Goal: Information Seeking & Learning: Learn about a topic

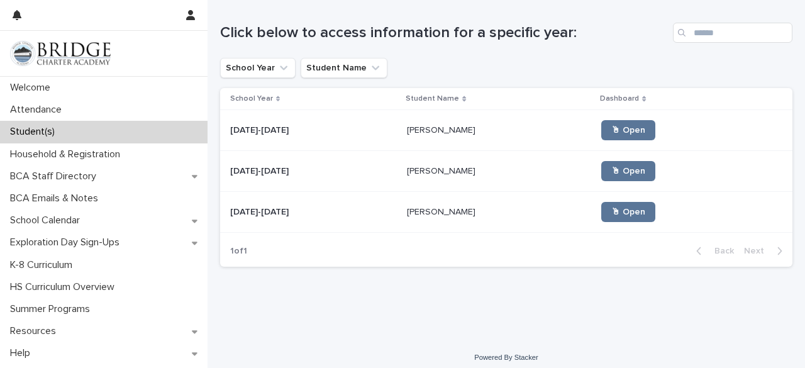
scroll to position [135, 0]
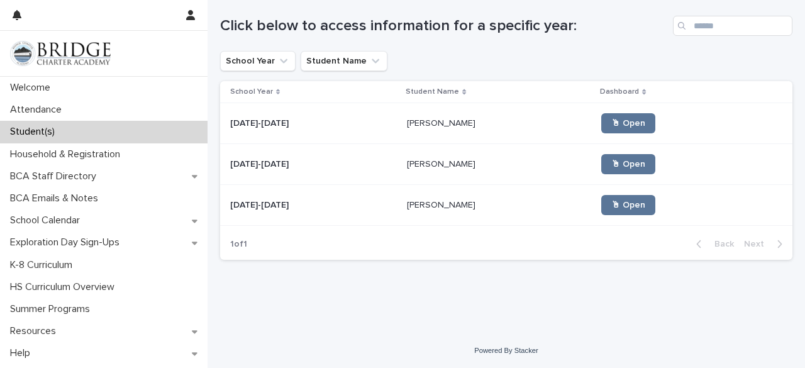
click at [354, 137] on td "[DATE]-[DATE] [DATE]-[DATE]" at bounding box center [311, 123] width 182 height 41
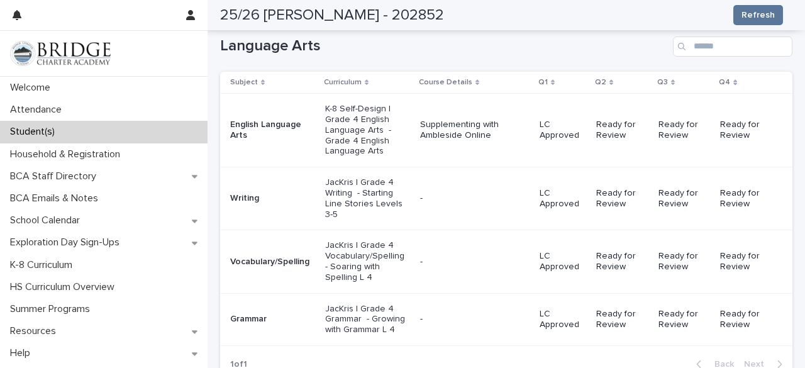
scroll to position [223, 0]
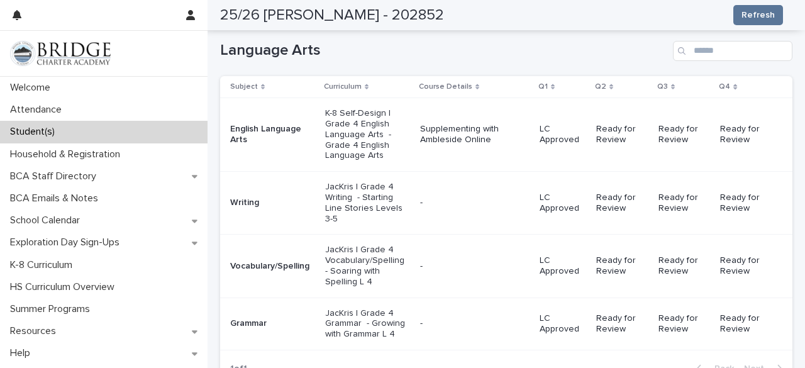
click at [384, 130] on p "K-8 Self-Design | Grade 4 English Language Arts - Grade 4 English Language Arts" at bounding box center [367, 134] width 85 height 53
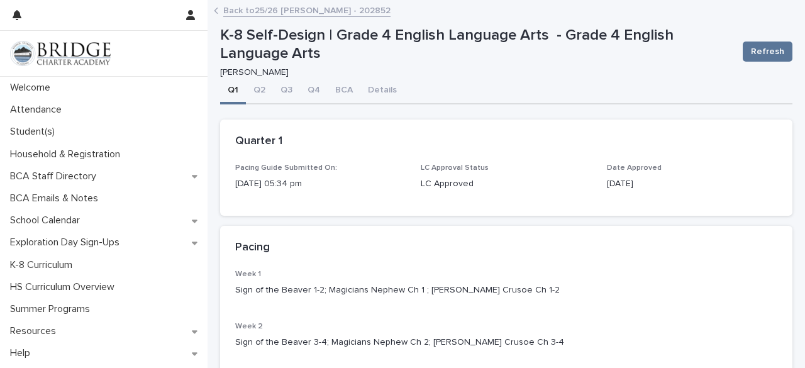
click at [224, 8] on link "Back to 25/26 [PERSON_NAME] - 202852" at bounding box center [306, 10] width 167 height 14
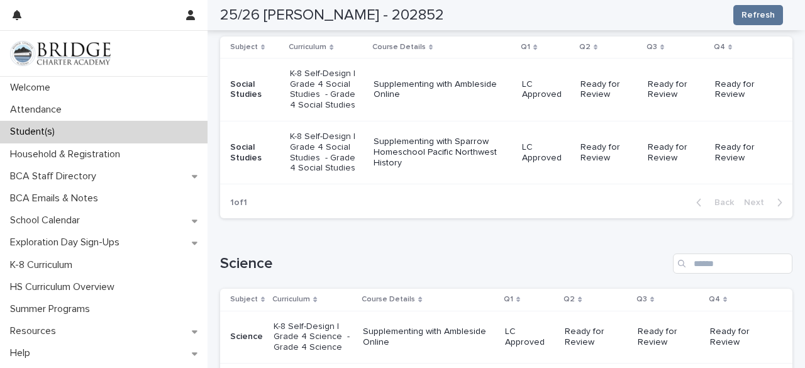
scroll to position [831, 0]
click at [369, 147] on td "Supplementing with Sparrow Homeschool Pacific Northwest History" at bounding box center [443, 152] width 148 height 63
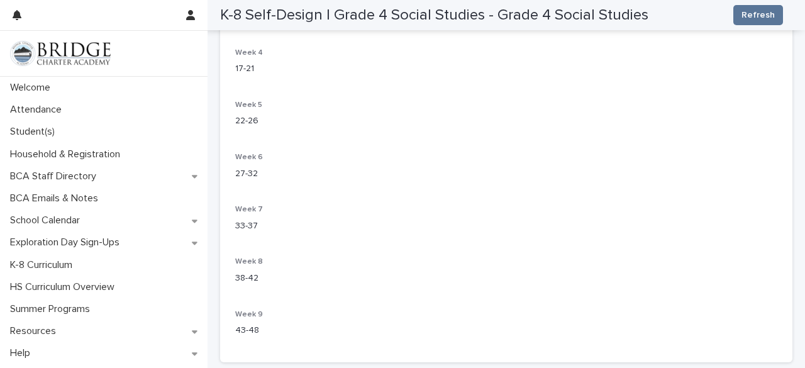
scroll to position [379, 0]
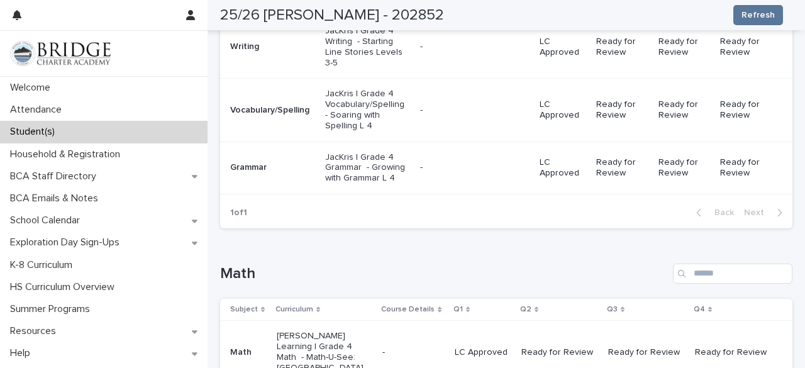
scroll to position [791, 0]
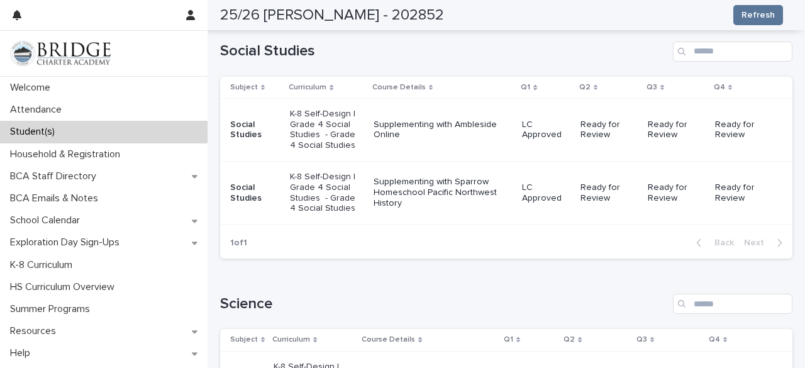
click at [333, 109] on p "K-8 Self-Design | Grade 4 Social Studies - Grade 4 Social Studies" at bounding box center [327, 130] width 74 height 42
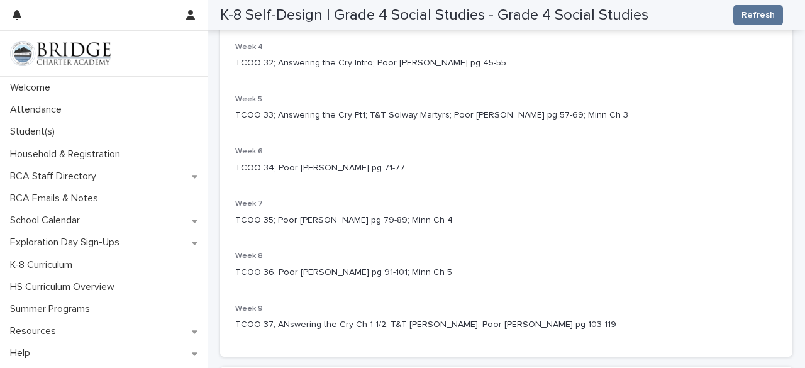
scroll to position [382, 0]
drag, startPoint x: 350, startPoint y: 178, endPoint x: 679, endPoint y: 182, distance: 329.6
click at [679, 182] on div "Week 6 TCOO 34; Poor [PERSON_NAME] pg 71-77" at bounding box center [506, 165] width 542 height 37
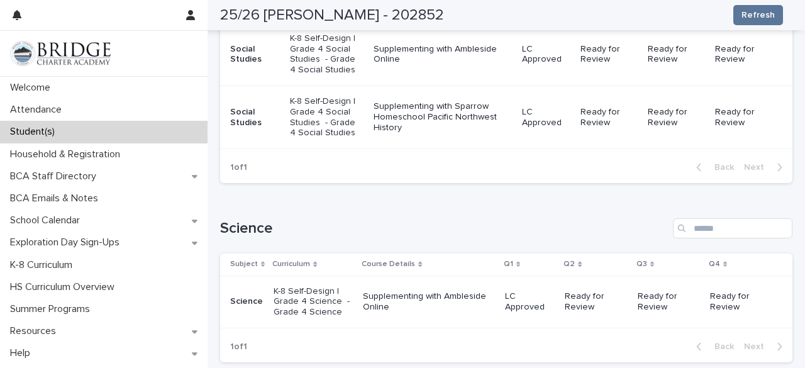
scroll to position [867, 0]
click at [403, 291] on p "Supplementing with Ambleside Online" at bounding box center [429, 301] width 132 height 21
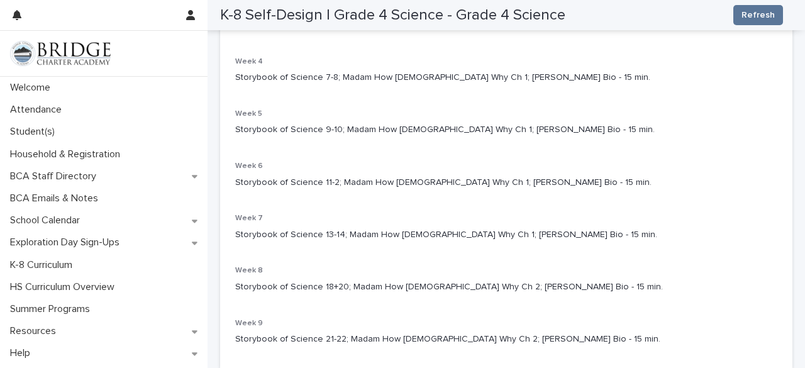
scroll to position [378, 0]
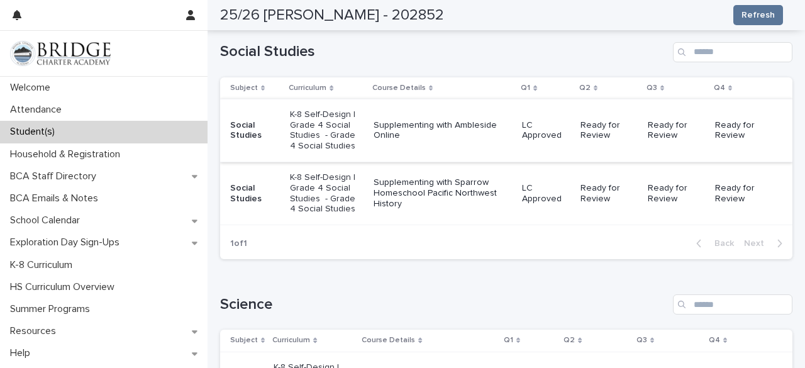
scroll to position [790, 0]
click at [454, 142] on td "Supplementing with Ambleside Online" at bounding box center [443, 130] width 148 height 63
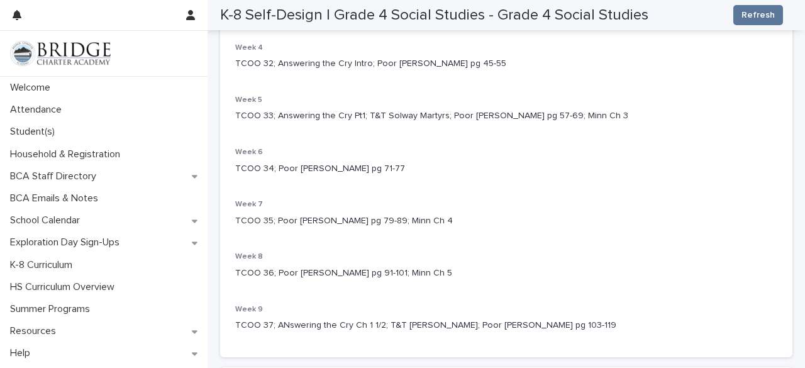
scroll to position [383, 0]
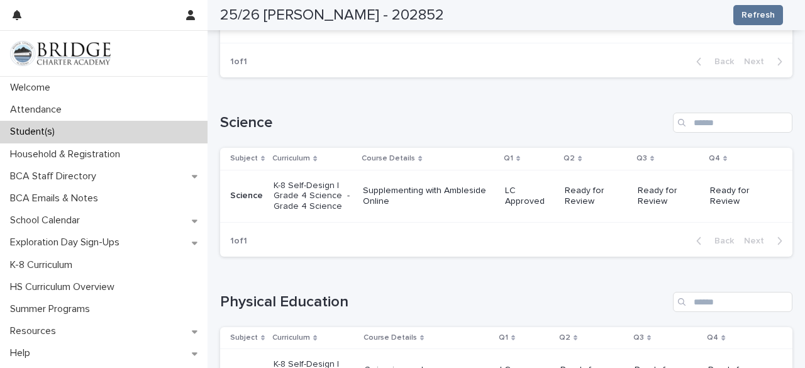
scroll to position [969, 0]
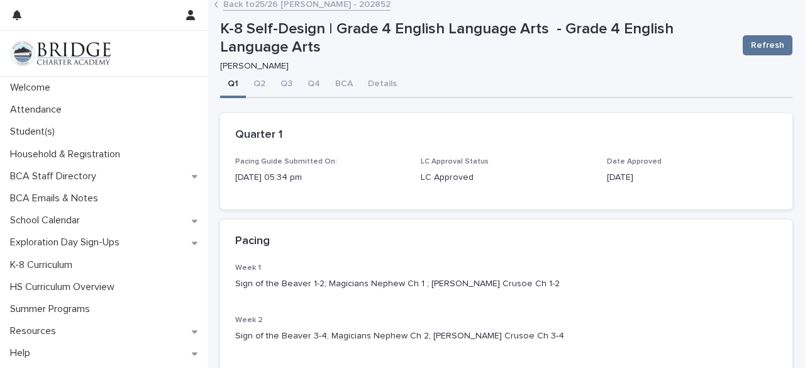
scroll to position [13, 0]
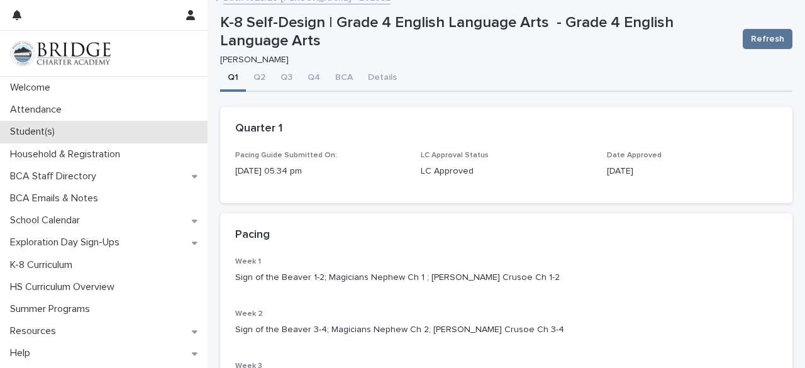
click at [35, 133] on p "Student(s)" at bounding box center [35, 132] width 60 height 12
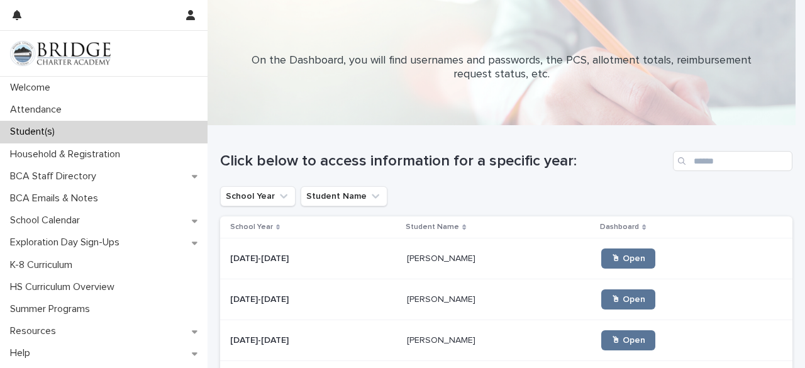
click at [407, 335] on p "[PERSON_NAME]" at bounding box center [442, 339] width 71 height 13
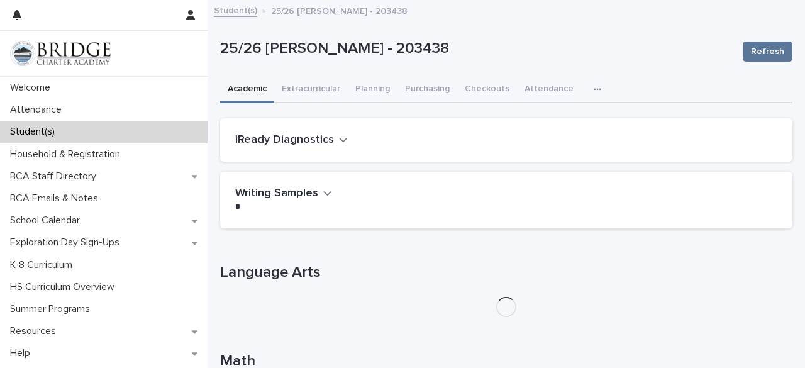
click at [393, 335] on div "Loading... Saving… Math" at bounding box center [506, 371] width 572 height 89
